Goal: Navigation & Orientation: Find specific page/section

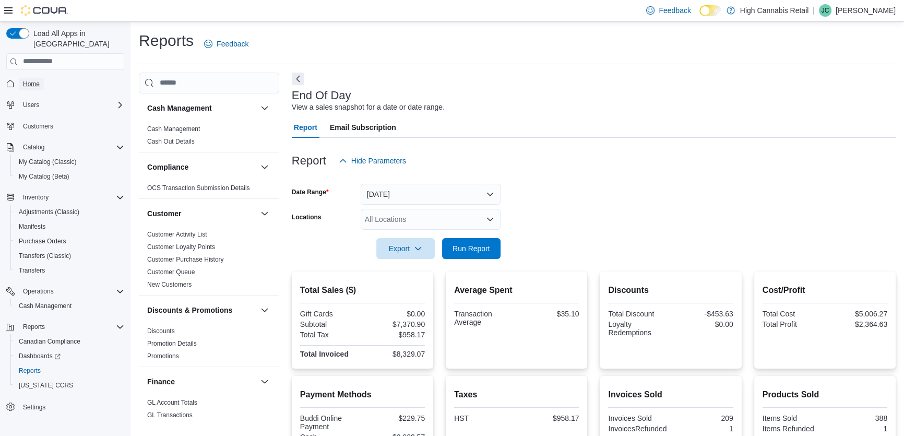
click at [37, 80] on span "Home" at bounding box center [31, 84] width 17 height 8
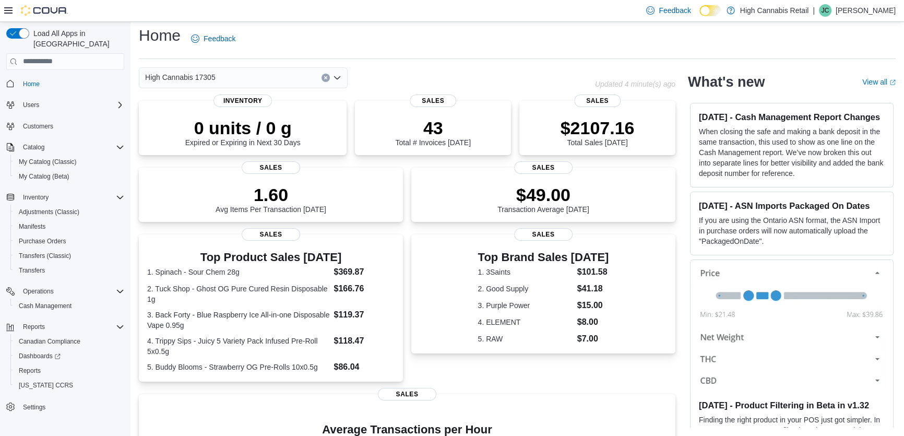
scroll to position [193, 0]
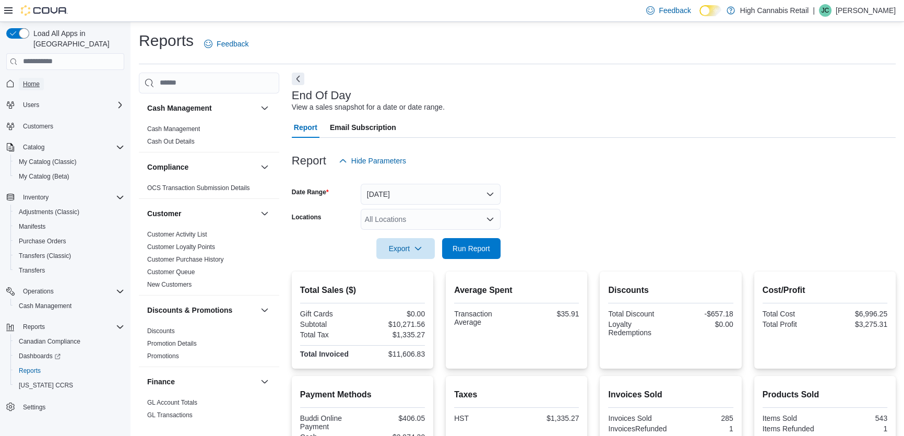
click at [41, 78] on link "Home" at bounding box center [31, 84] width 25 height 13
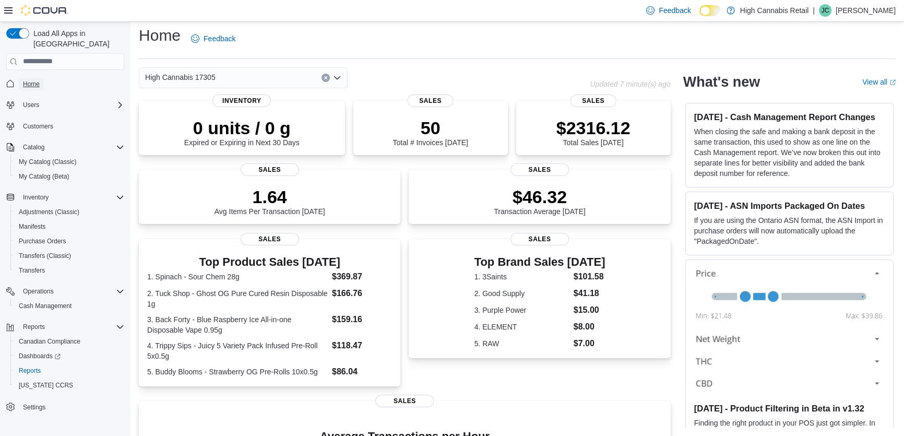
scroll to position [189, 0]
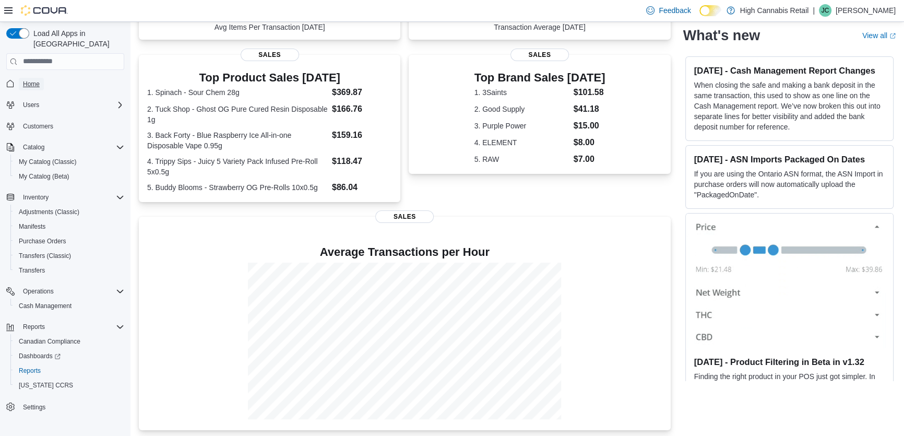
click at [19, 78] on link "Home" at bounding box center [31, 84] width 25 height 13
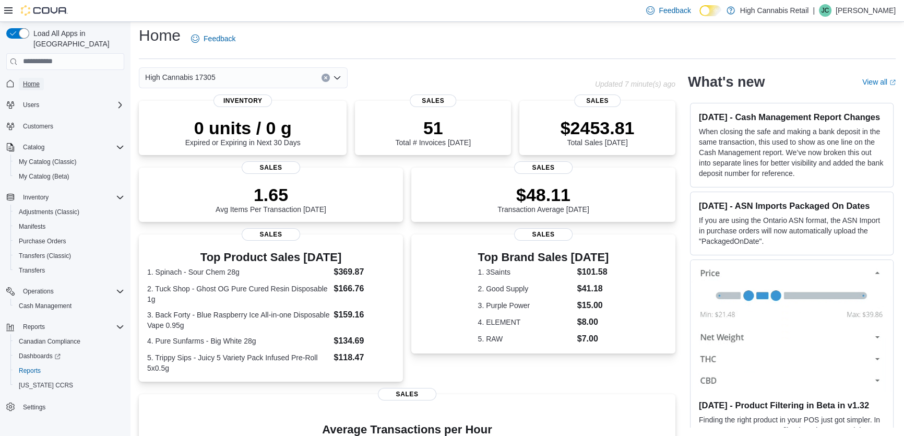
scroll to position [183, 0]
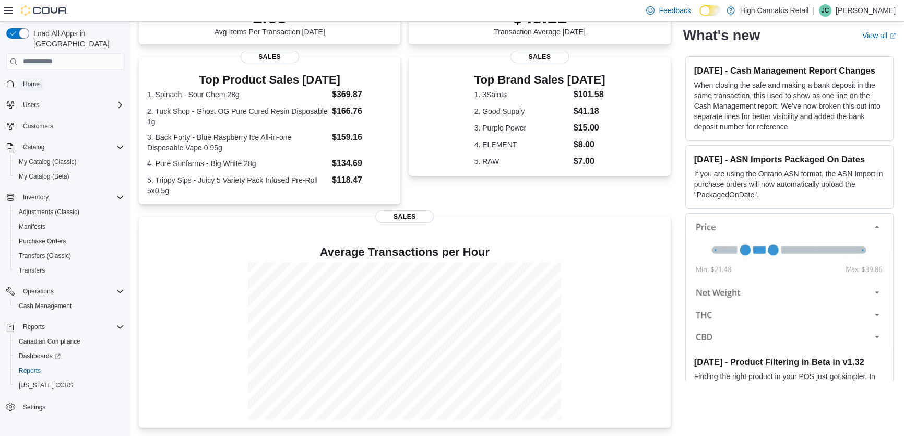
click at [19, 78] on link "Home" at bounding box center [31, 84] width 25 height 13
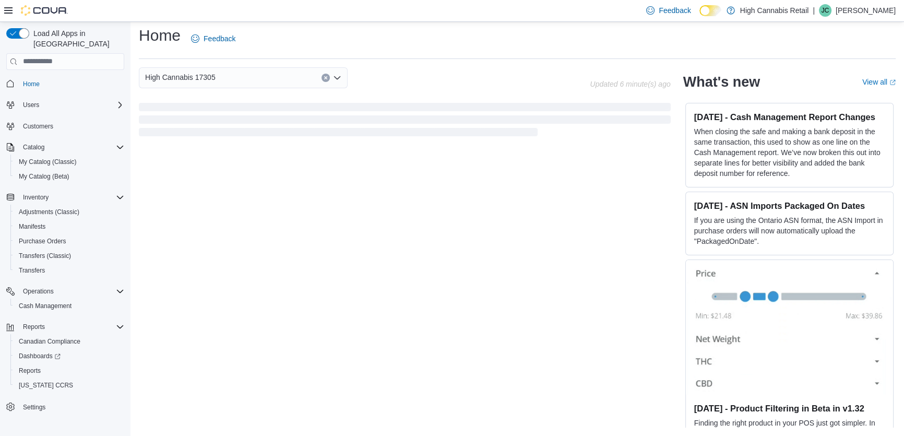
scroll to position [183, 0]
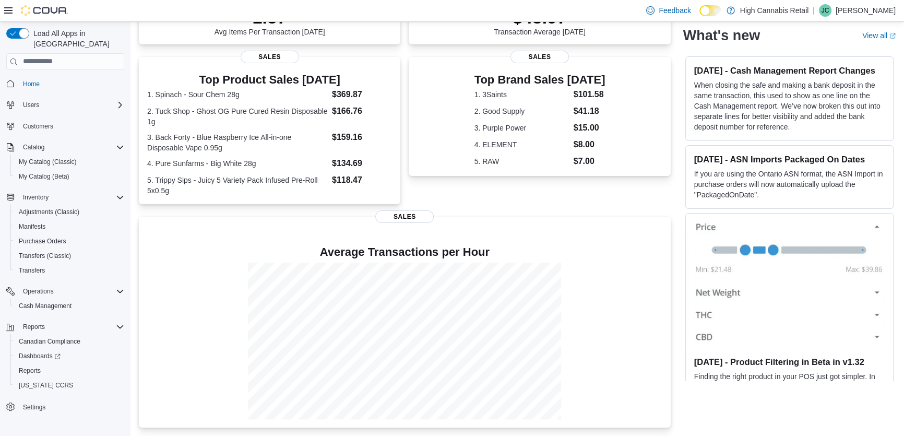
click at [454, 196] on div "Top Brand Sales Today 1. 3Saints $101.58 2. Good Supply $41.18 3. Purple Power …" at bounding box center [539, 130] width 261 height 147
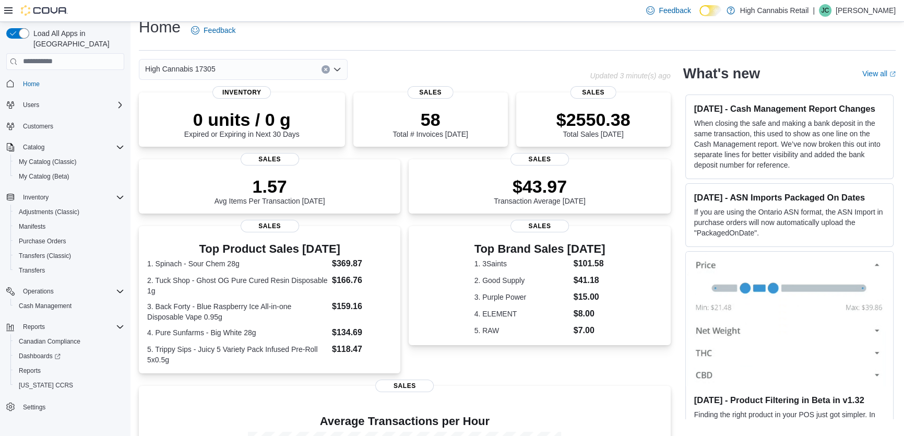
scroll to position [0, 0]
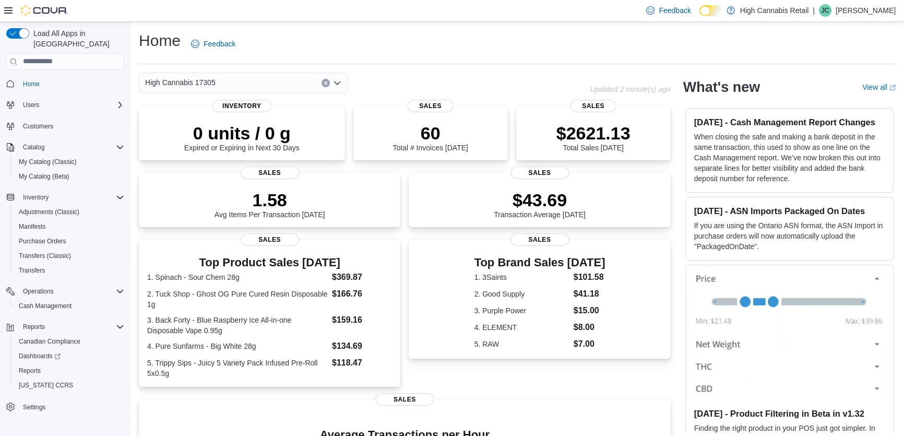
drag, startPoint x: 452, startPoint y: 226, endPoint x: 454, endPoint y: 235, distance: 9.6
drag, startPoint x: 454, startPoint y: 235, endPoint x: 690, endPoint y: 63, distance: 292.1
click at [690, 64] on hr at bounding box center [517, 64] width 757 height 1
click at [245, 80] on div "High Cannabis 17305" at bounding box center [243, 83] width 209 height 21
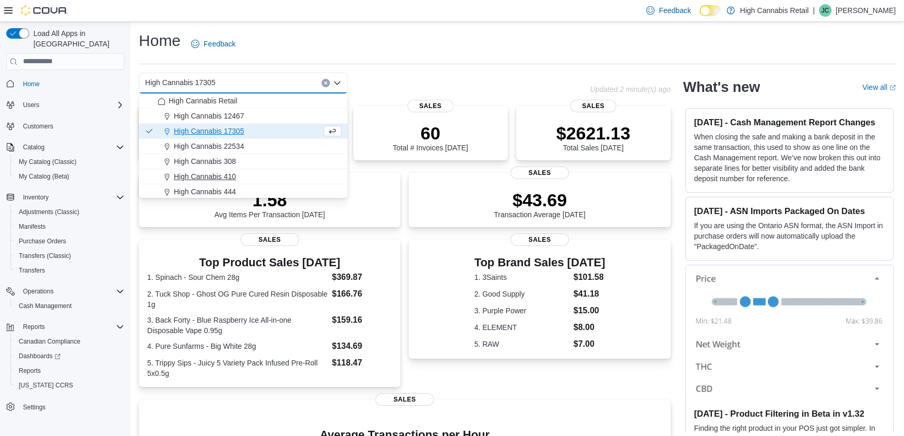
click at [230, 177] on span "High Cannabis 410" at bounding box center [205, 176] width 62 height 10
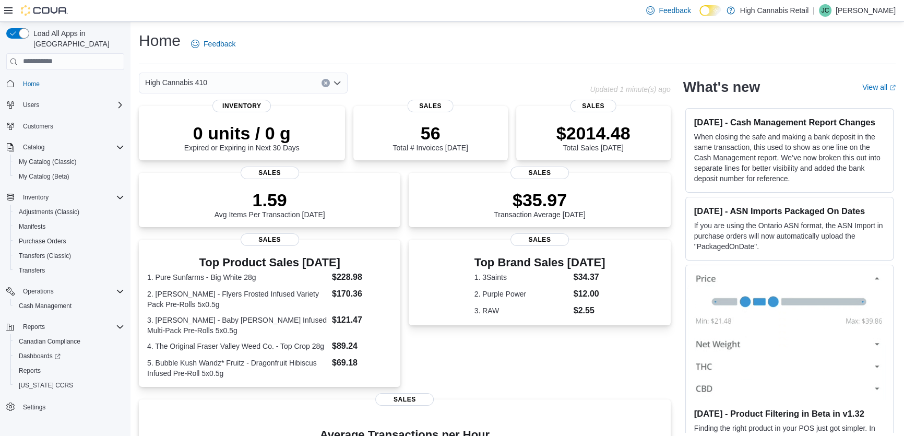
click at [336, 80] on icon "Open list of options" at bounding box center [337, 83] width 8 height 8
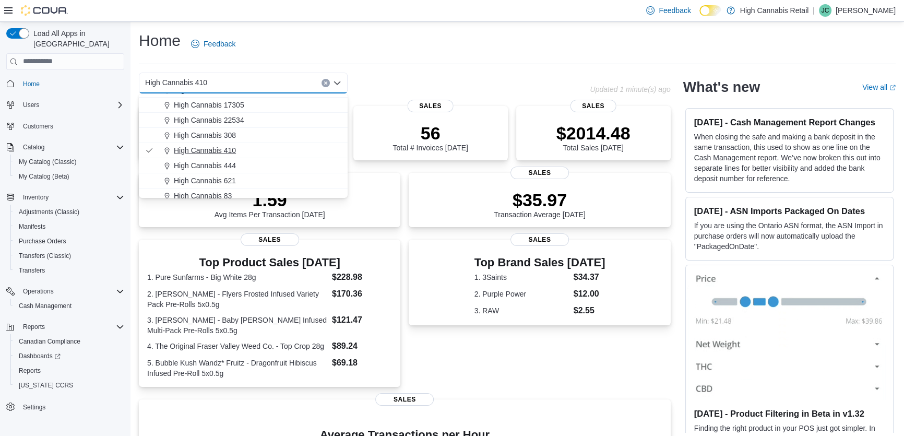
scroll to position [47, 0]
click at [221, 161] on span "High Cannabis 621" at bounding box center [205, 159] width 62 height 10
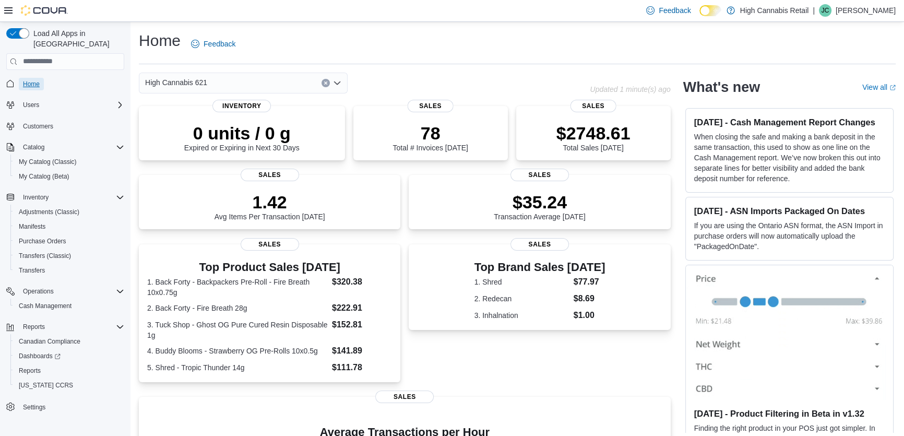
click at [31, 80] on span "Home" at bounding box center [31, 84] width 17 height 8
click at [296, 78] on div "High Cannabis 621" at bounding box center [243, 83] width 209 height 21
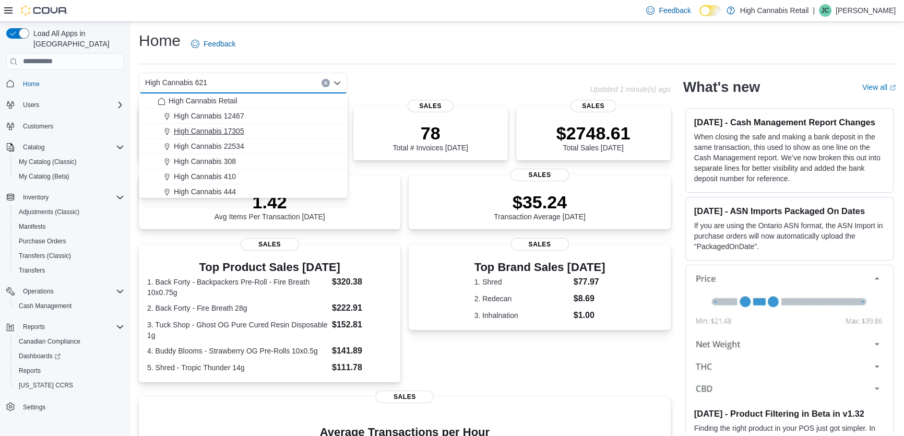
click at [229, 133] on span "High Cannabis 17305" at bounding box center [209, 131] width 70 height 10
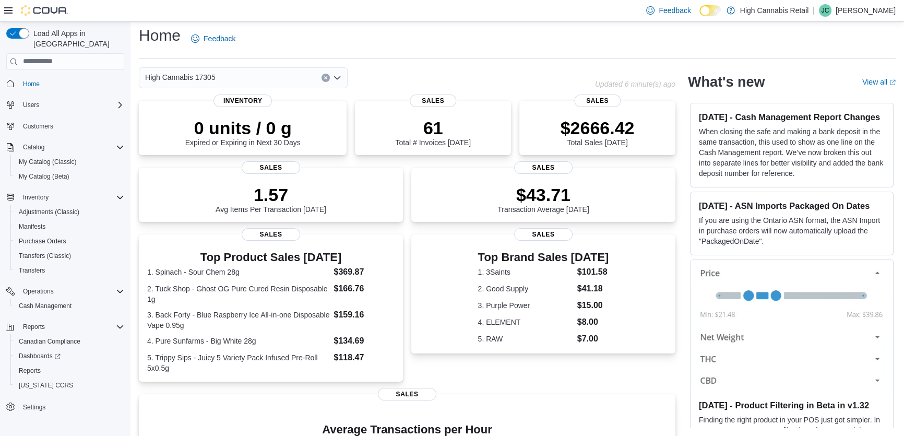
scroll to position [183, 0]
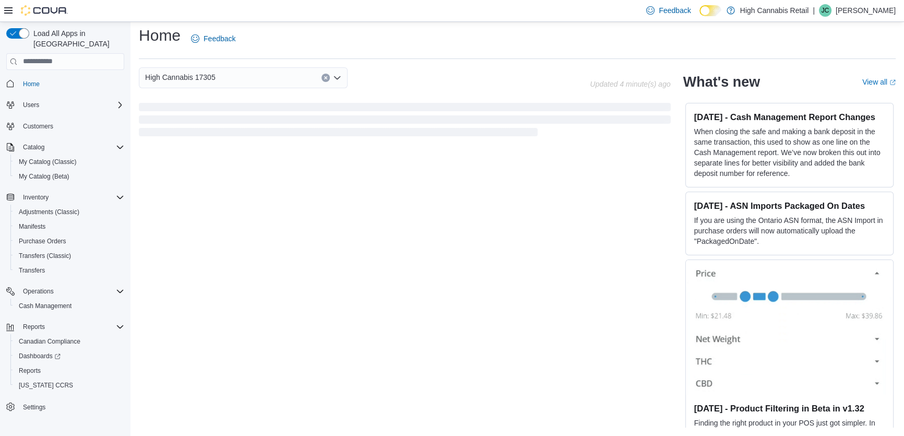
scroll to position [183, 0]
